Goal: Information Seeking & Learning: Learn about a topic

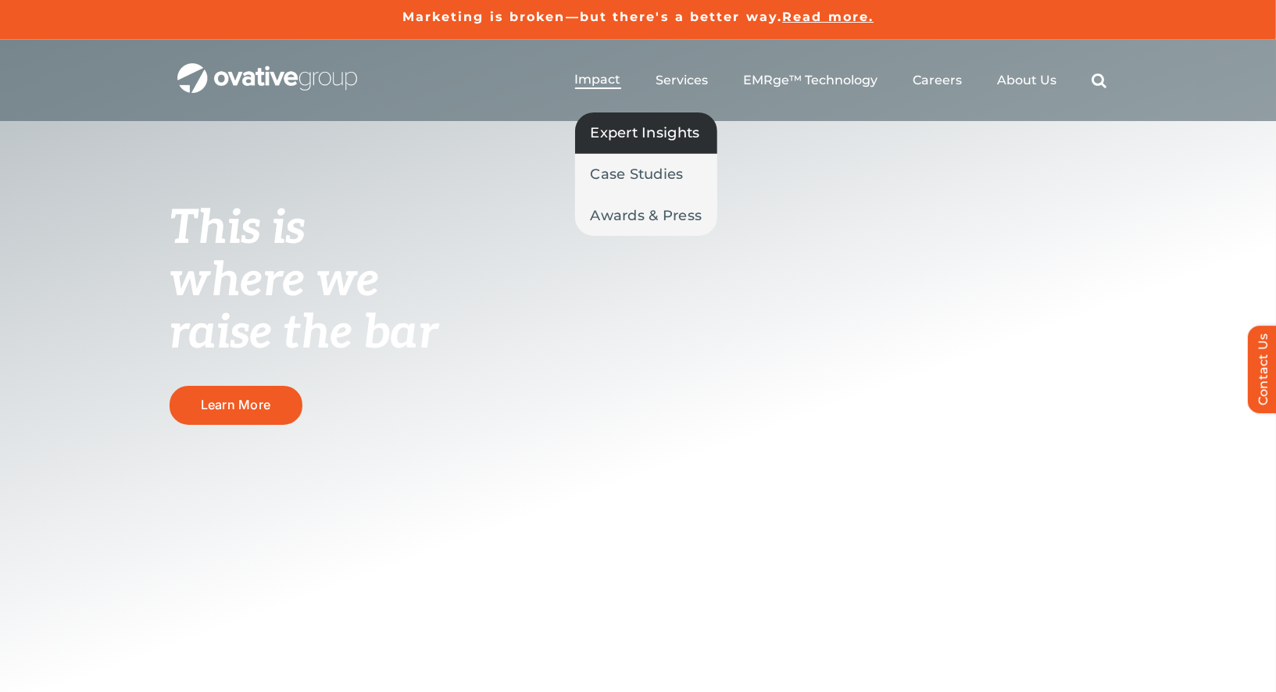
click at [622, 142] on span "Expert Insights" at bounding box center [645, 133] width 109 height 22
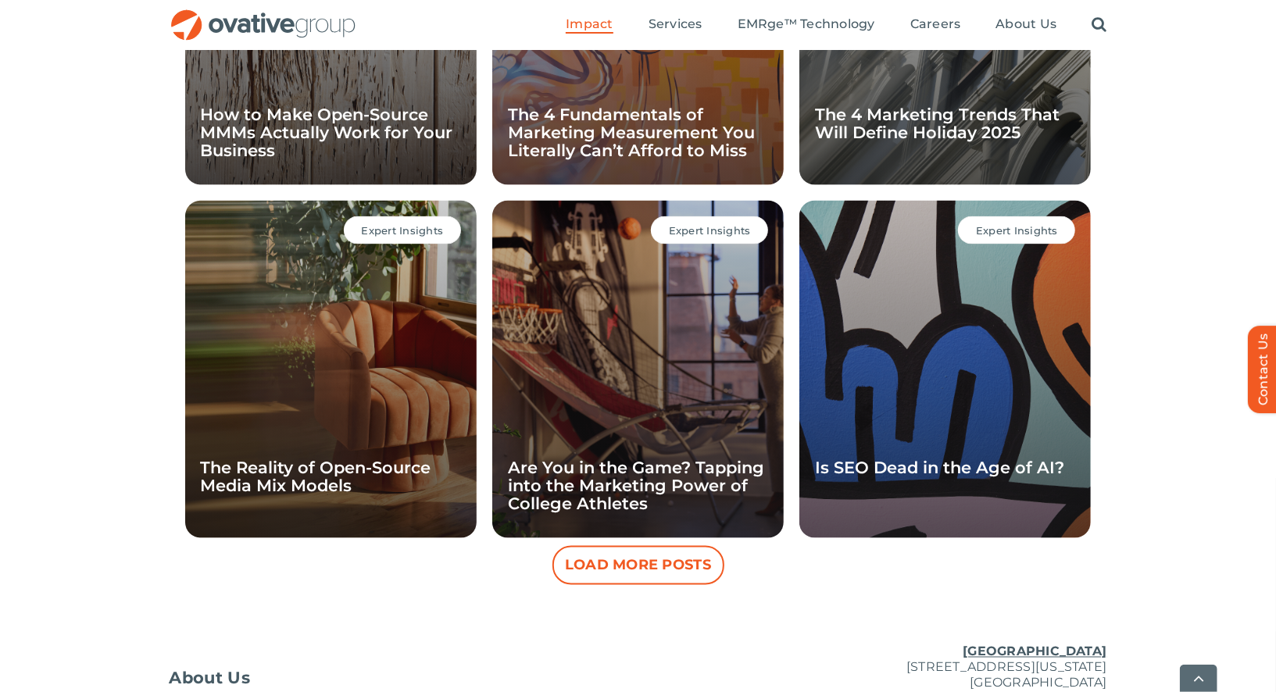
scroll to position [1520, 0]
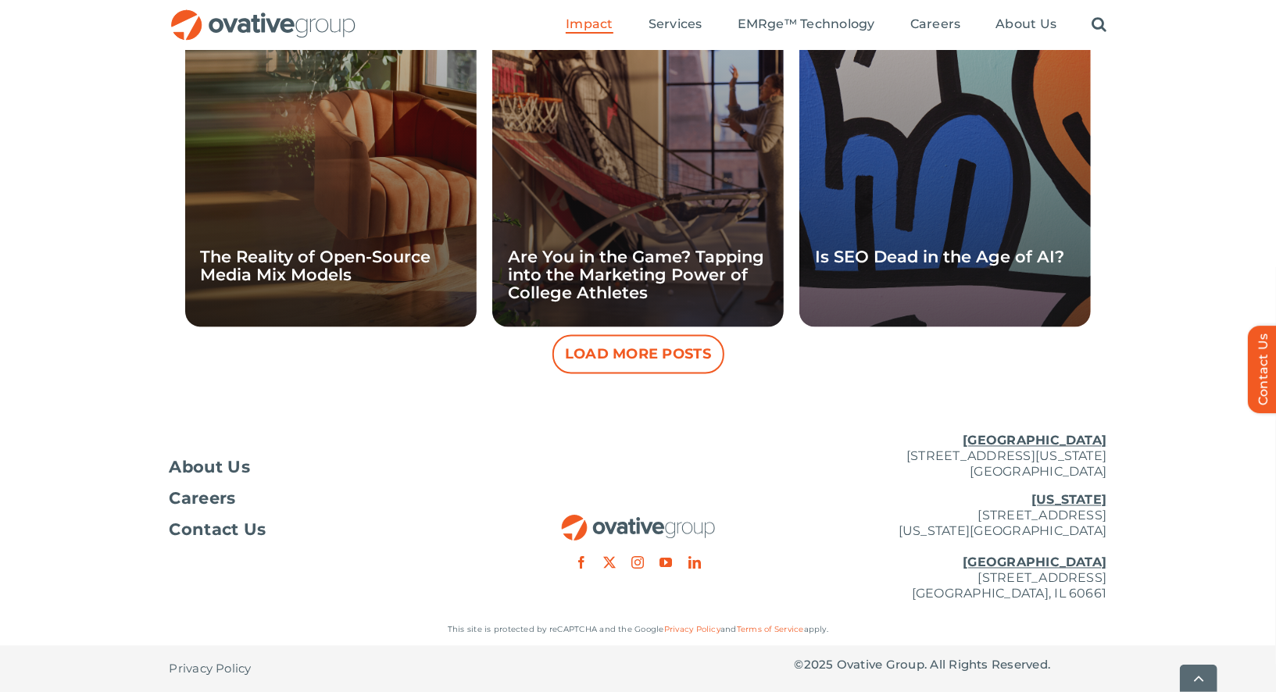
click at [621, 349] on button "Load More Posts" at bounding box center [639, 354] width 172 height 39
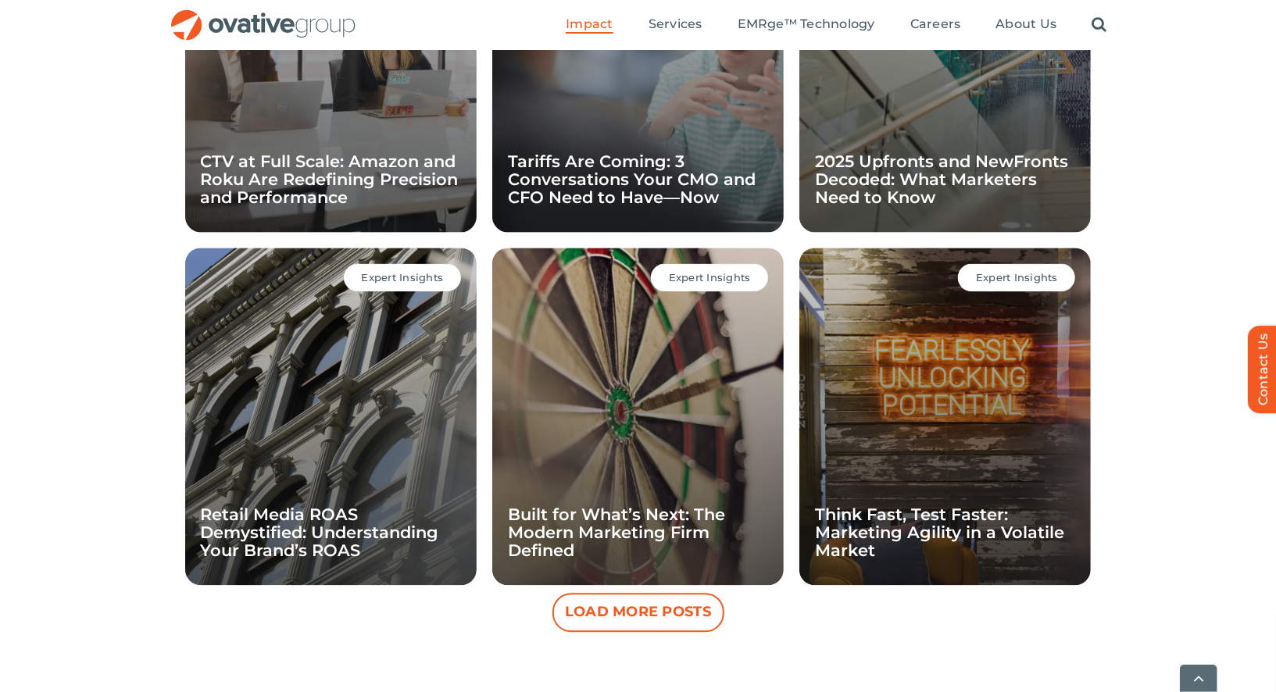
scroll to position [1970, 0]
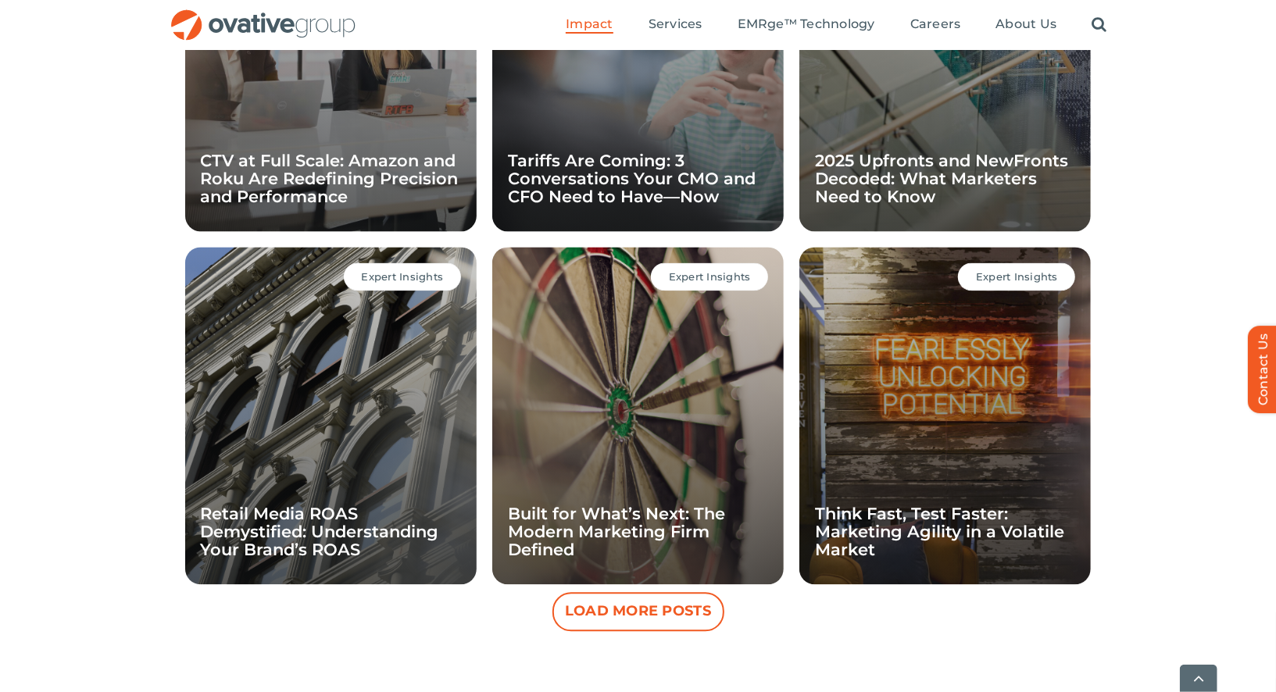
click at [579, 502] on div "Expert Insights Built for What’s Next: The Modern Marketing Firm Defined" at bounding box center [638, 416] width 292 height 338
click at [560, 528] on link "Built for What’s Next: The Modern Marketing Firm Defined" at bounding box center [616, 531] width 217 height 55
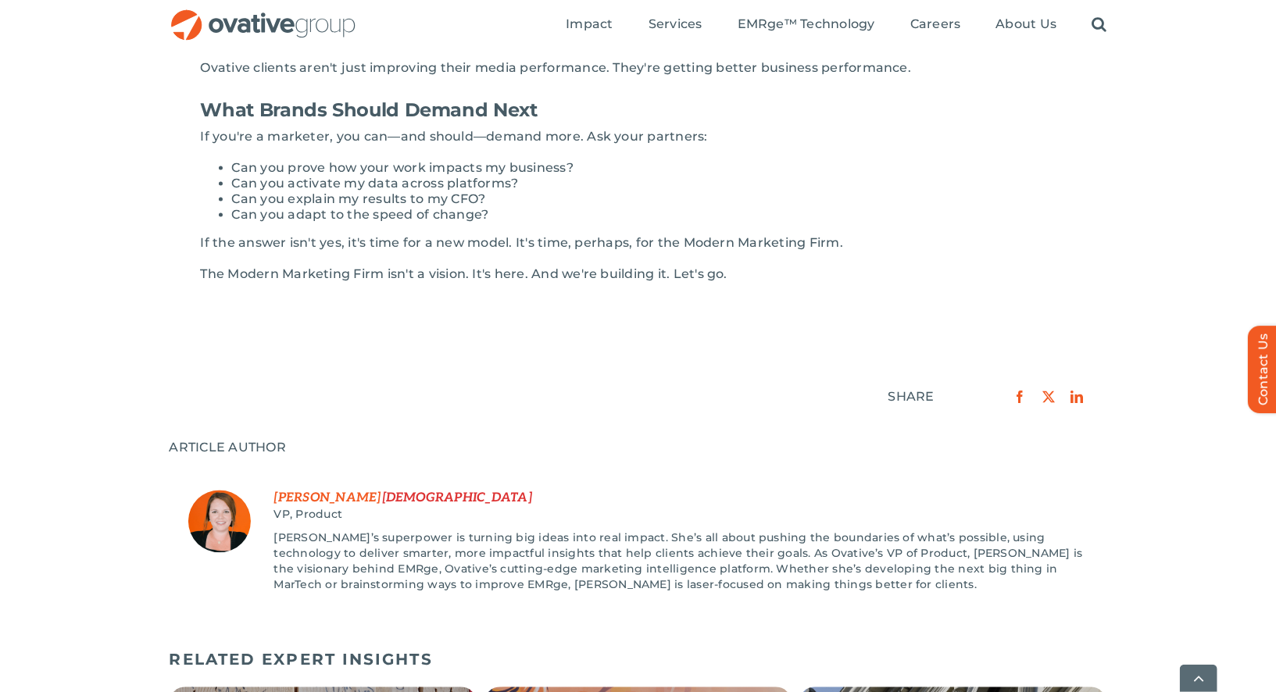
scroll to position [1880, 0]
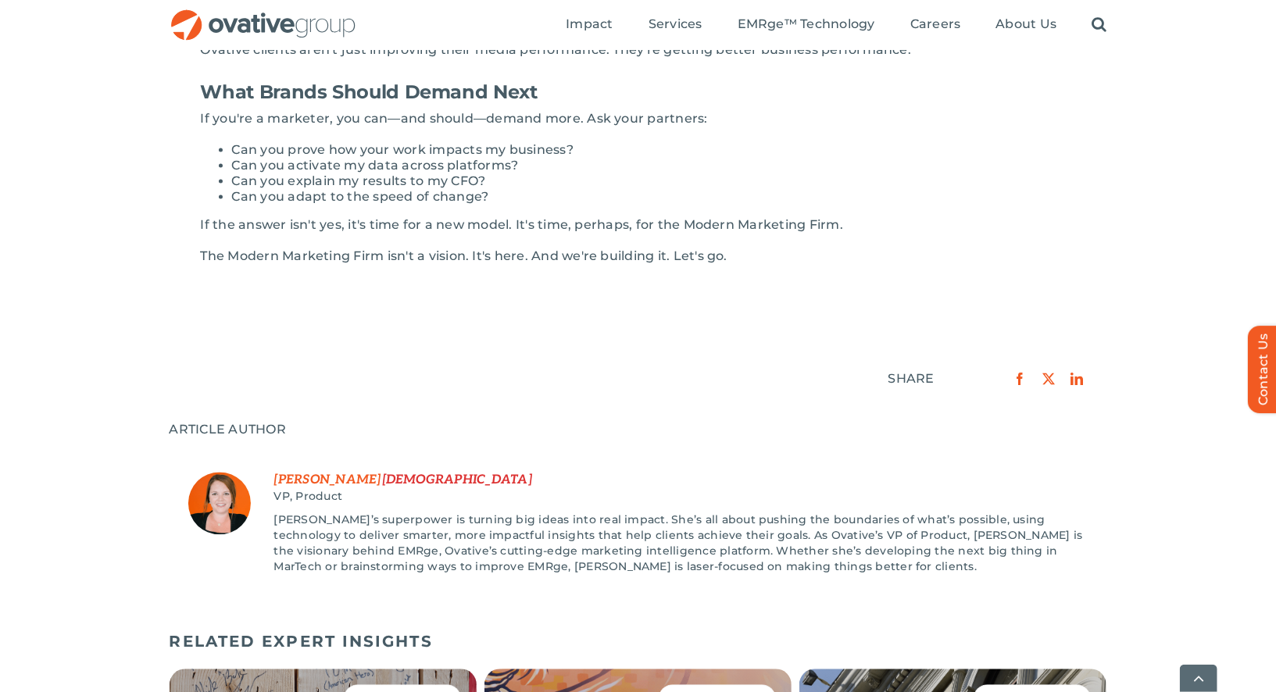
drag, startPoint x: 707, startPoint y: 554, endPoint x: 277, endPoint y: 504, distance: 432.0
click at [277, 513] on p "Carrie’s superpower is turning big ideas into real impact. She’s all about push…" at bounding box center [681, 544] width 814 height 63
copy p "Carrie’s superpower is turning big ideas into real impact. She’s all about push…"
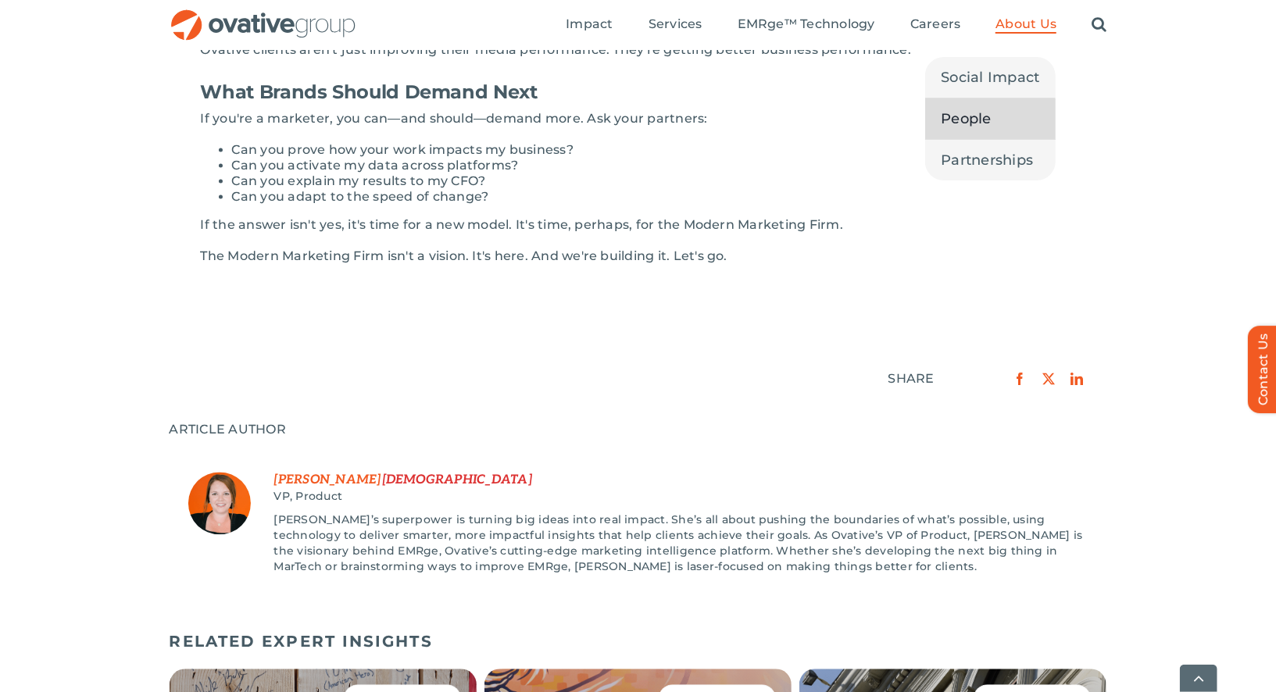
click at [968, 123] on span "People" at bounding box center [966, 119] width 51 height 22
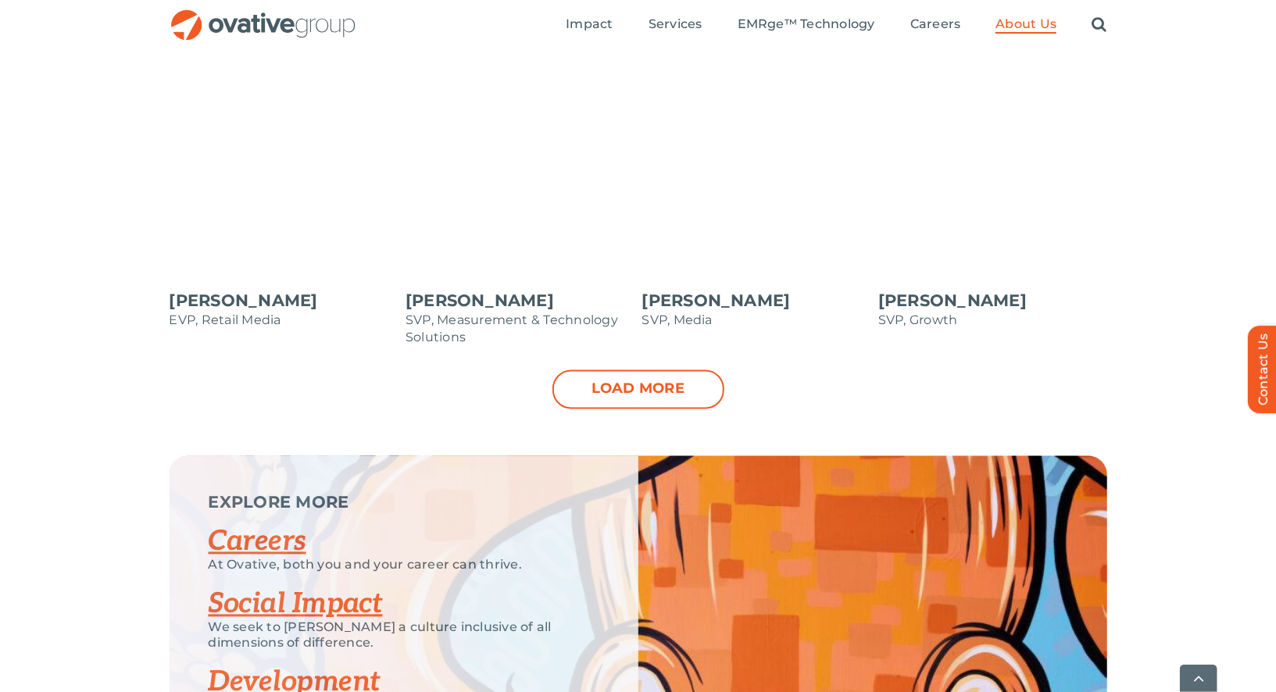
scroll to position [1690, 0]
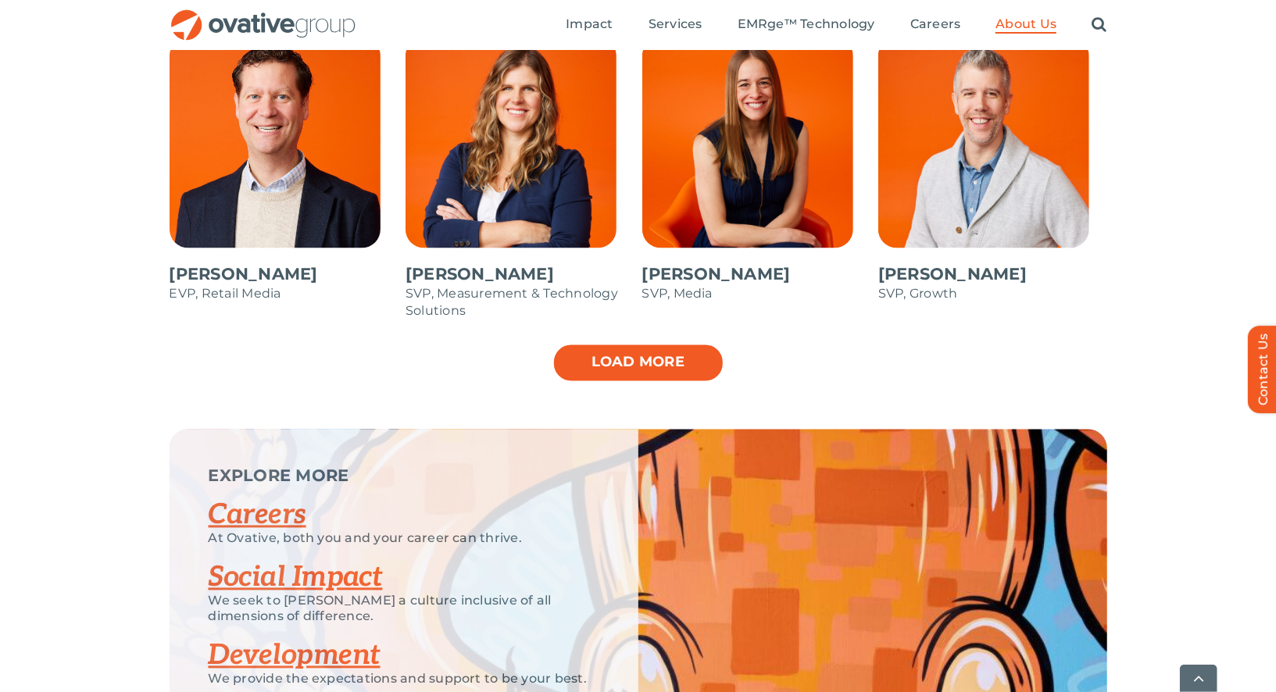
click at [655, 357] on link "Load more" at bounding box center [639, 363] width 172 height 39
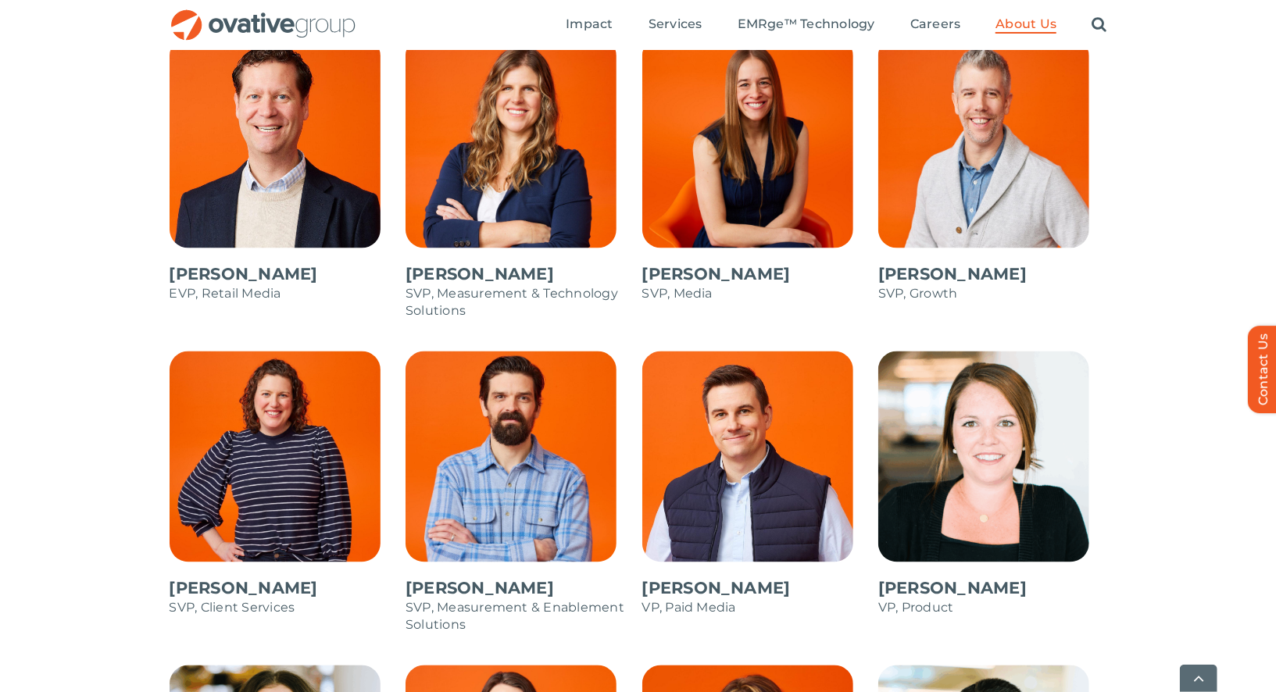
click at [964, 426] on span at bounding box center [993, 492] width 229 height 281
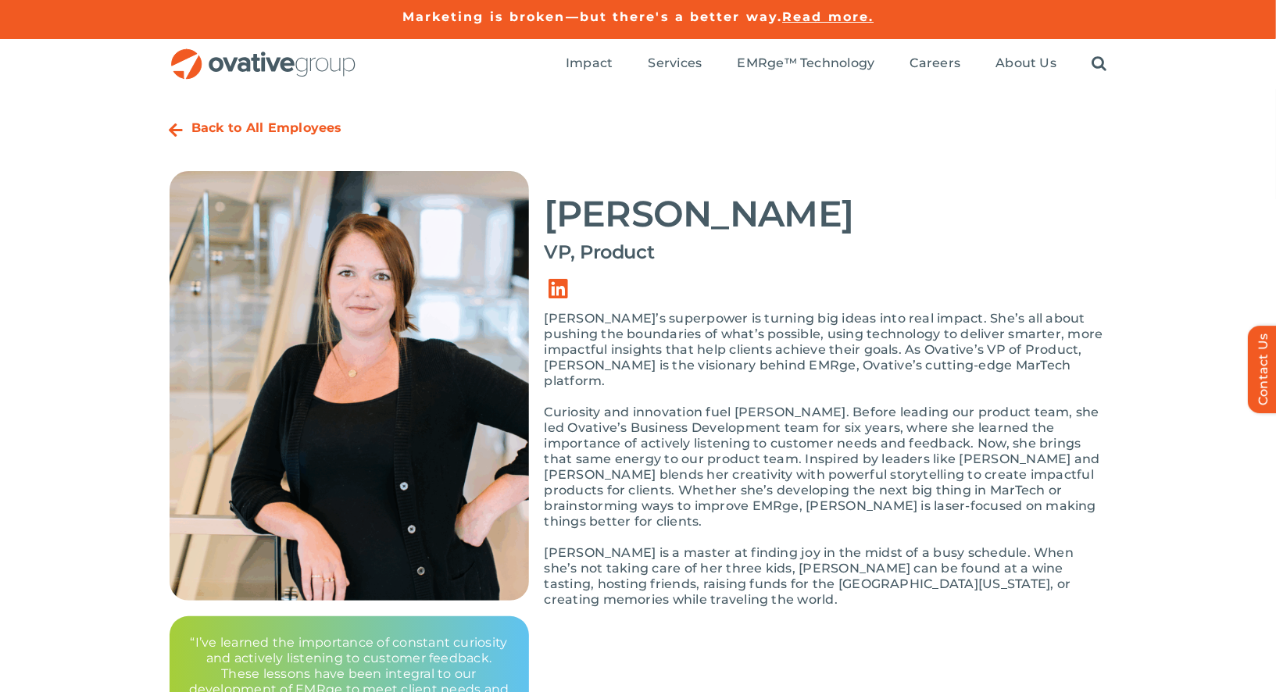
drag, startPoint x: 682, startPoint y: 586, endPoint x: 545, endPoint y: 324, distance: 295.8
click at [545, 324] on div "[PERSON_NAME]’s superpower is turning big ideas into real impact. She’s all abo…" at bounding box center [826, 467] width 563 height 313
copy div "Loremi’d sitametcon ad elitsed doe tempo inci utla etdolo. Mag’a eni admin veni…"
